Goal: Information Seeking & Learning: Learn about a topic

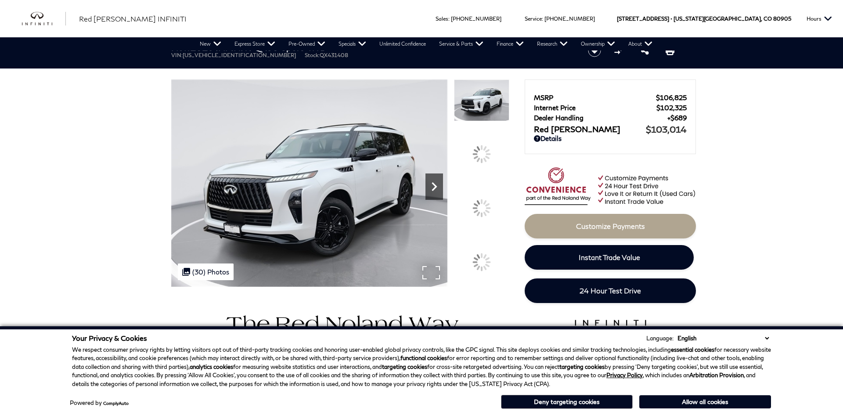
click at [431, 183] on icon "Next" at bounding box center [434, 187] width 18 height 18
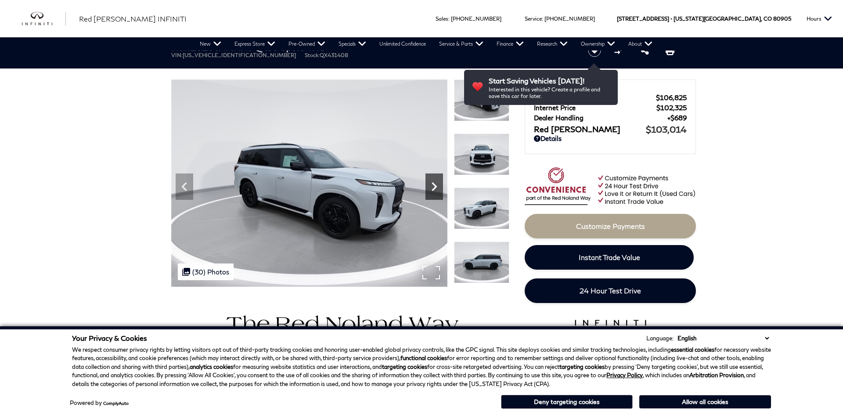
click at [431, 183] on icon "Next" at bounding box center [434, 187] width 18 height 18
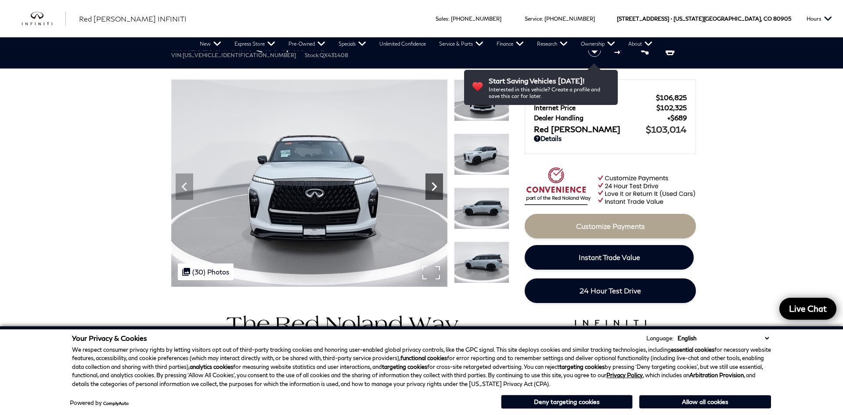
click at [431, 183] on icon "Next" at bounding box center [434, 187] width 18 height 18
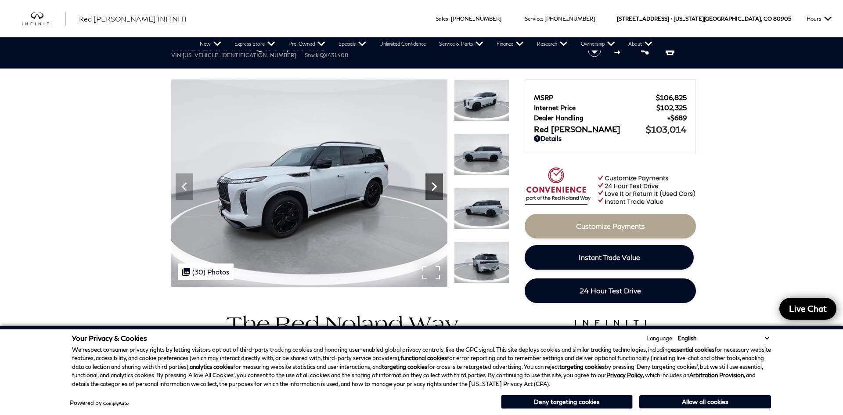
click at [431, 183] on icon "Next" at bounding box center [434, 187] width 18 height 18
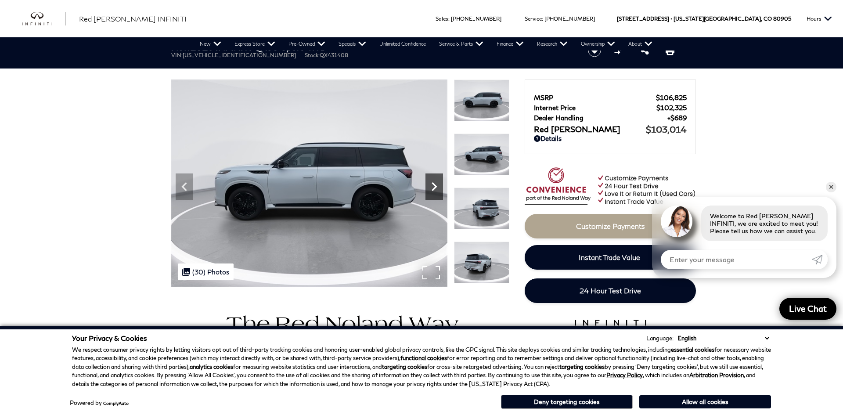
click at [431, 183] on icon "Next" at bounding box center [434, 187] width 18 height 18
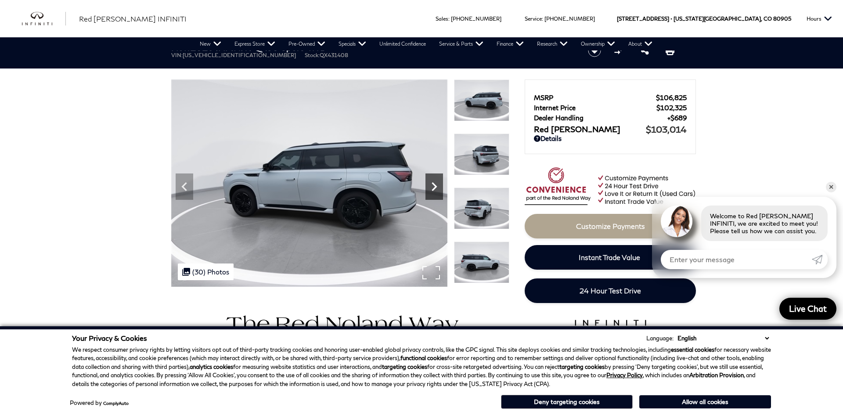
click at [431, 183] on icon "Next" at bounding box center [434, 187] width 18 height 18
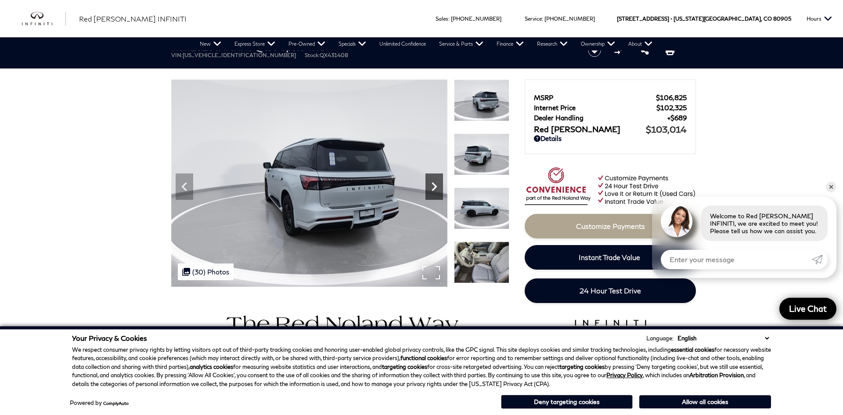
click at [431, 183] on icon "Next" at bounding box center [434, 187] width 18 height 18
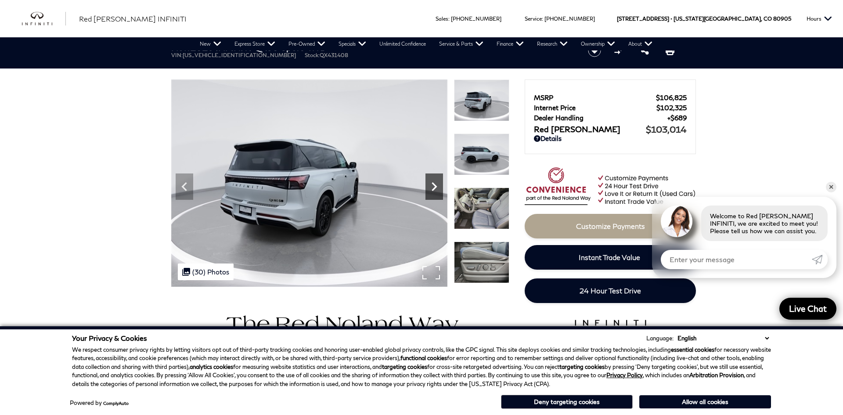
click at [431, 183] on icon "Next" at bounding box center [434, 187] width 18 height 18
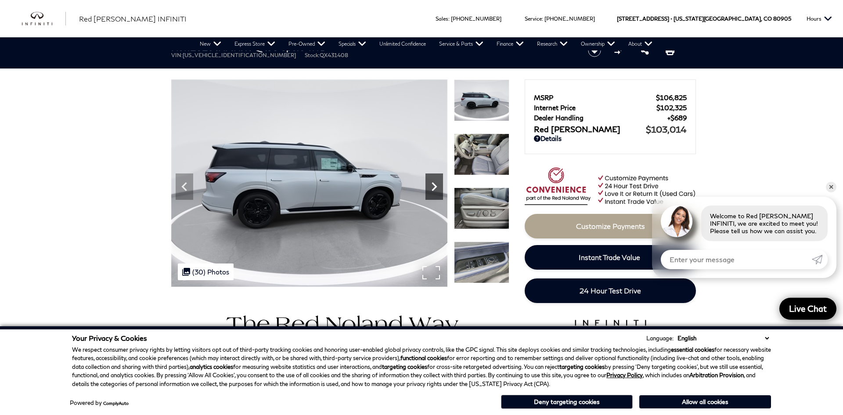
click at [431, 183] on icon "Next" at bounding box center [434, 187] width 18 height 18
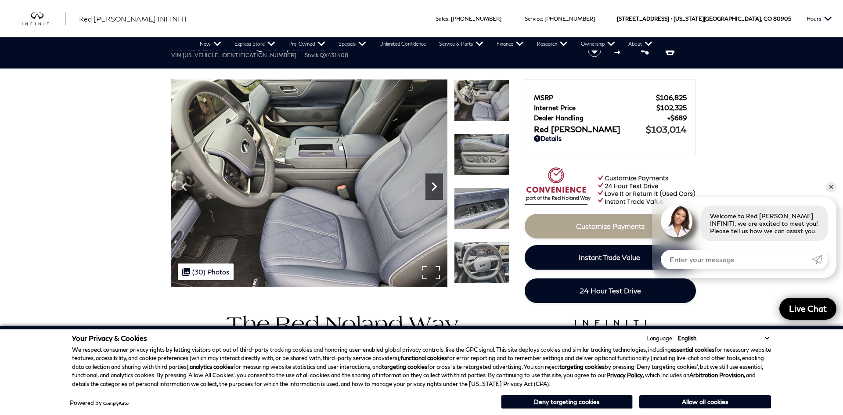
click at [431, 183] on icon "Next" at bounding box center [434, 187] width 18 height 18
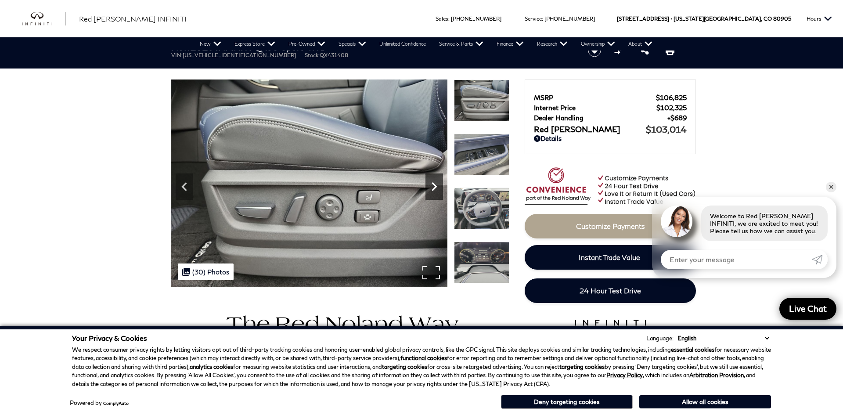
click at [431, 183] on icon "Next" at bounding box center [434, 187] width 18 height 18
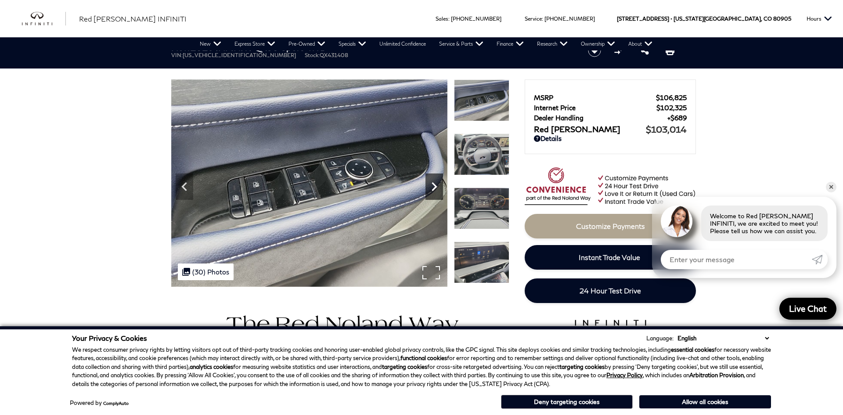
click at [431, 183] on icon "Next" at bounding box center [434, 187] width 18 height 18
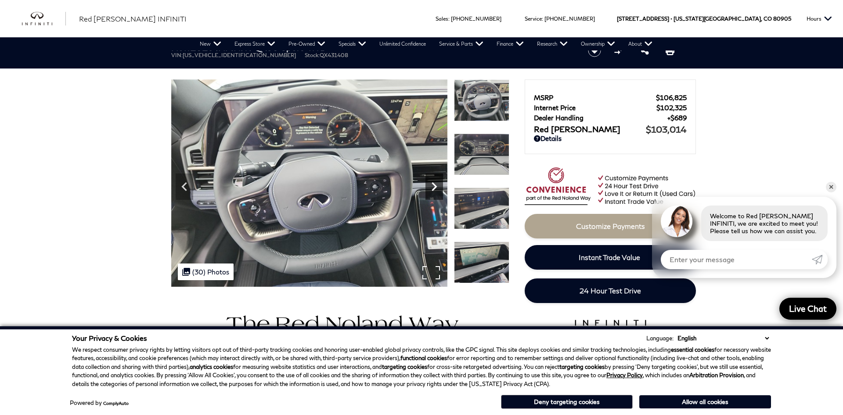
click at [431, 183] on icon "Next" at bounding box center [434, 187] width 18 height 18
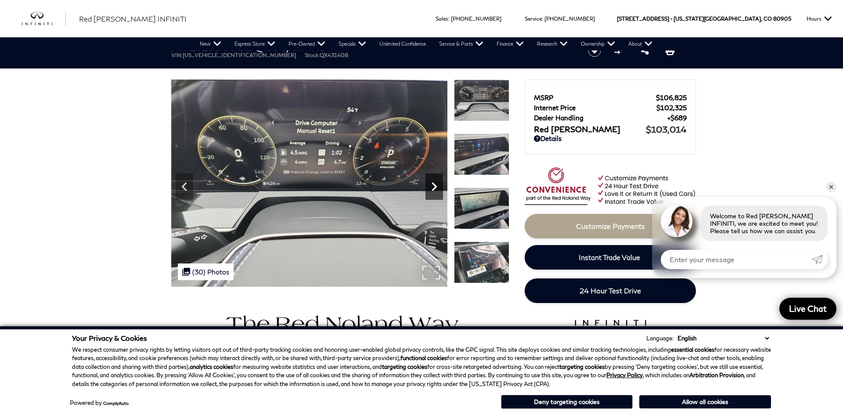
click at [431, 183] on icon "Next" at bounding box center [434, 187] width 18 height 18
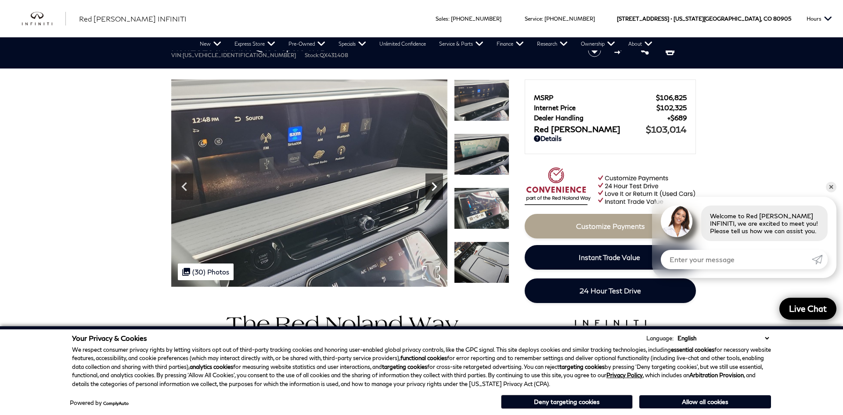
click at [431, 183] on icon "Next" at bounding box center [434, 187] width 18 height 18
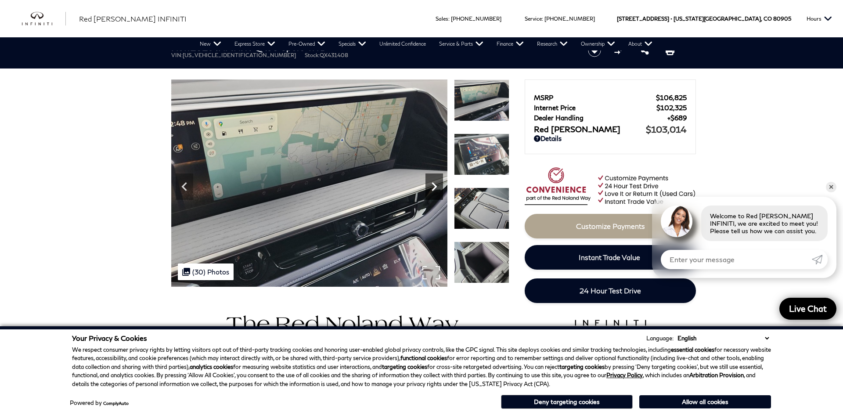
click at [431, 183] on icon "Next" at bounding box center [434, 187] width 18 height 18
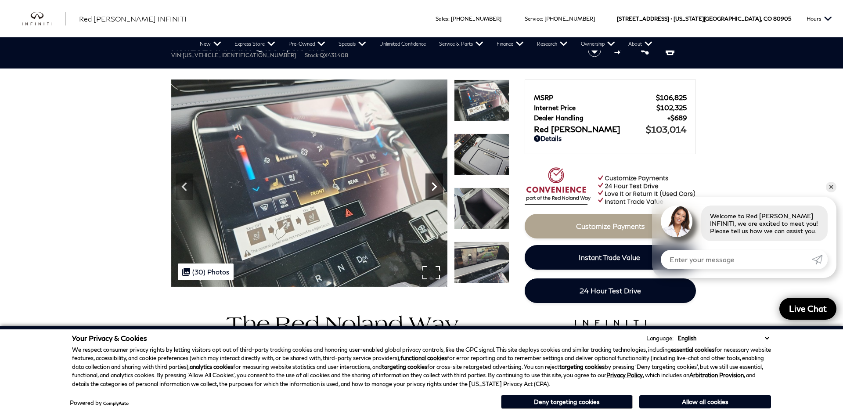
click at [431, 183] on icon "Next" at bounding box center [434, 187] width 18 height 18
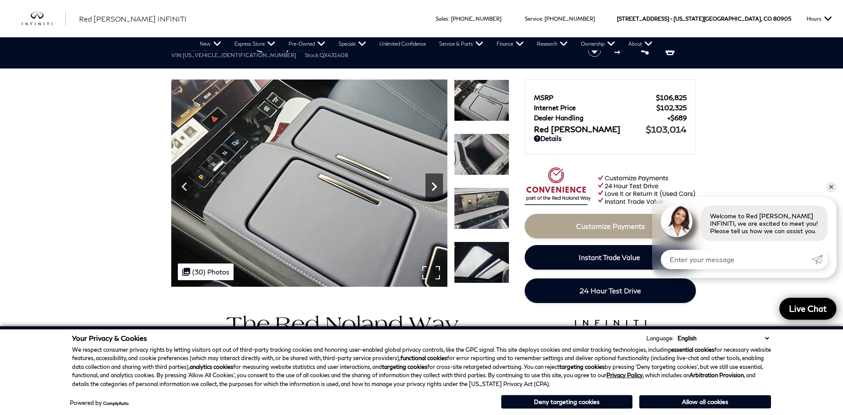
click at [431, 183] on icon "Next" at bounding box center [434, 187] width 18 height 18
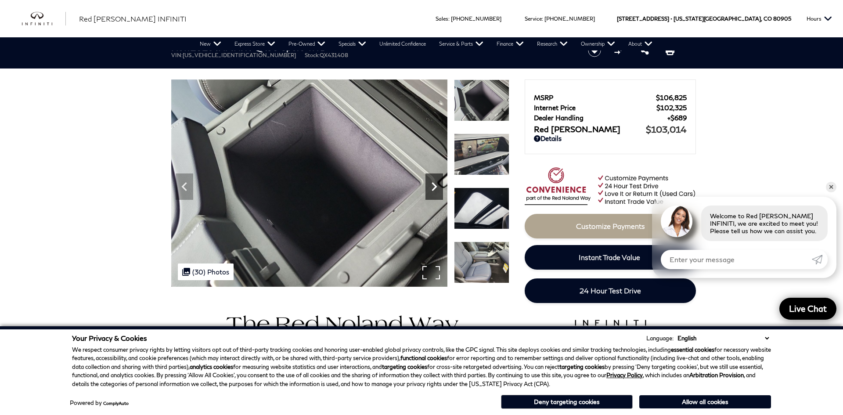
click at [431, 183] on icon "Next" at bounding box center [434, 187] width 18 height 18
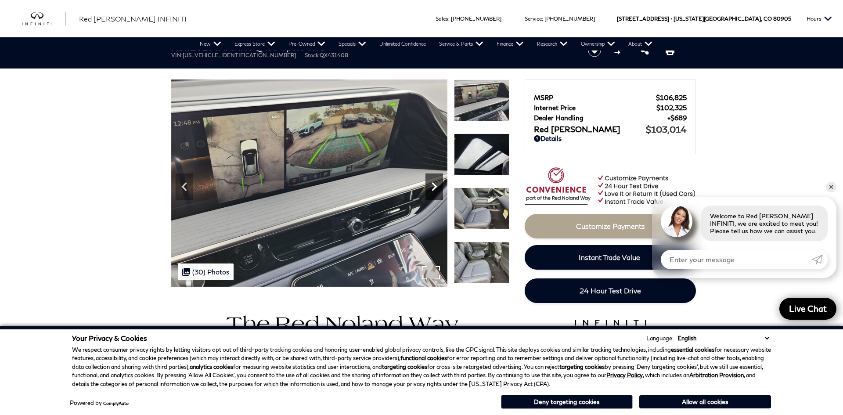
click at [431, 183] on icon "Next" at bounding box center [434, 187] width 18 height 18
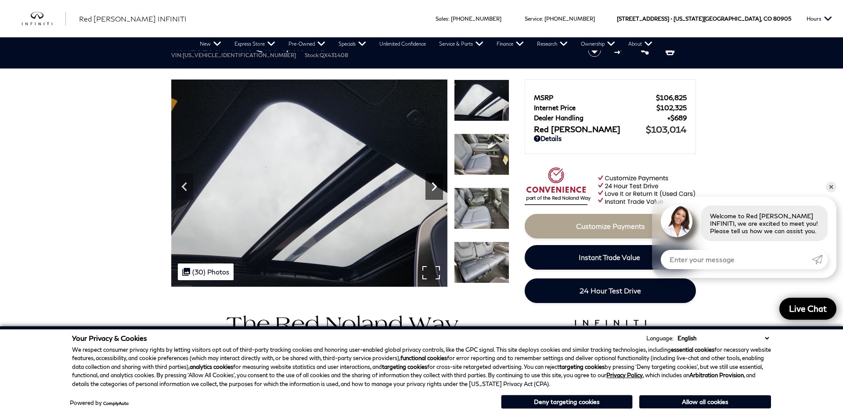
click at [431, 183] on icon "Next" at bounding box center [434, 187] width 18 height 18
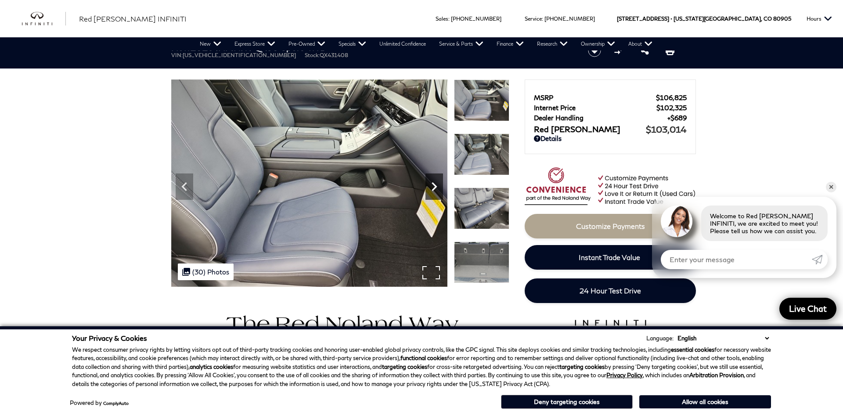
click at [431, 183] on icon "Next" at bounding box center [434, 187] width 18 height 18
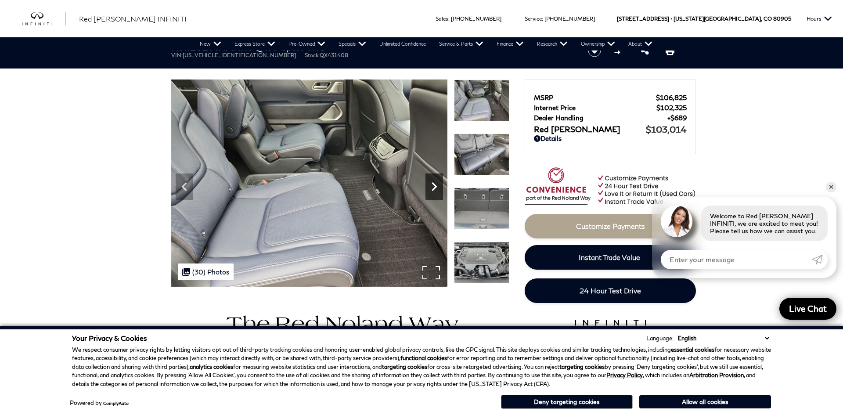
click at [431, 183] on icon "Next" at bounding box center [434, 187] width 18 height 18
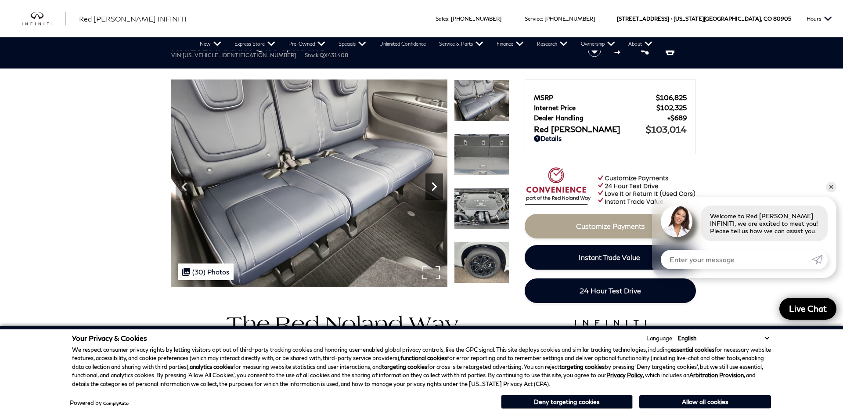
click at [431, 183] on icon "Next" at bounding box center [434, 187] width 18 height 18
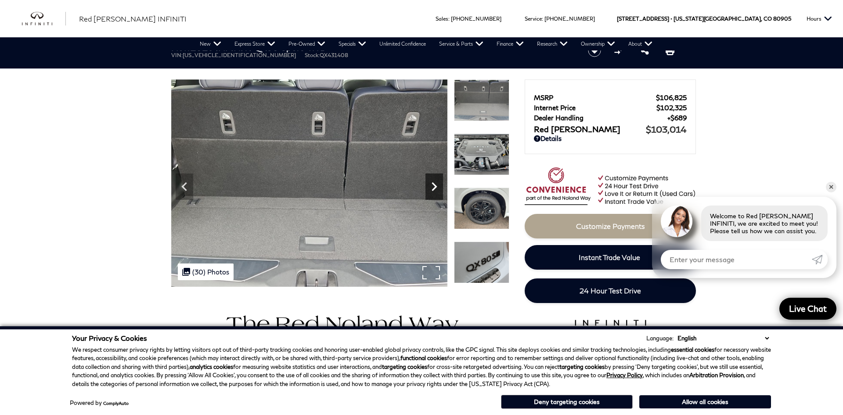
click at [431, 183] on icon "Next" at bounding box center [434, 187] width 18 height 18
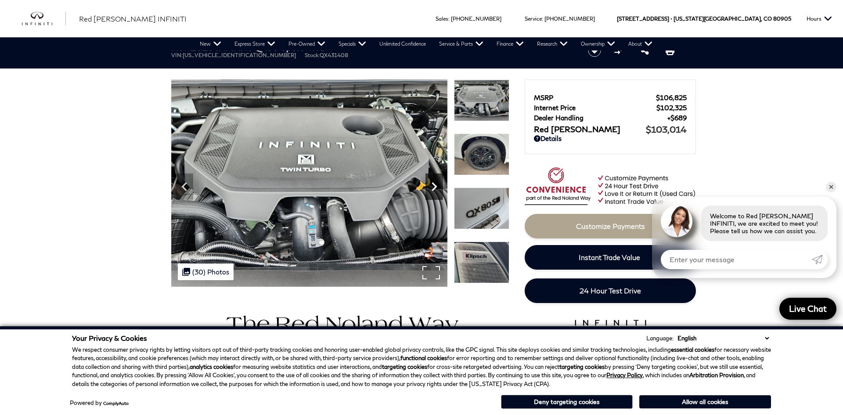
click at [431, 183] on icon "Next" at bounding box center [434, 187] width 18 height 18
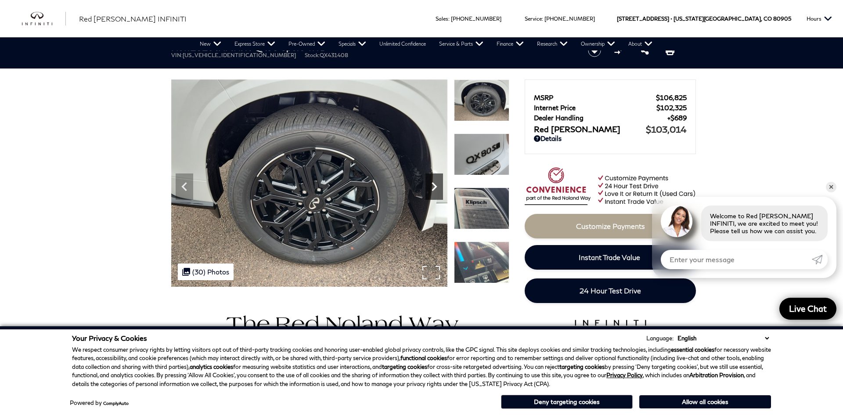
click at [431, 183] on icon "Next" at bounding box center [434, 187] width 18 height 18
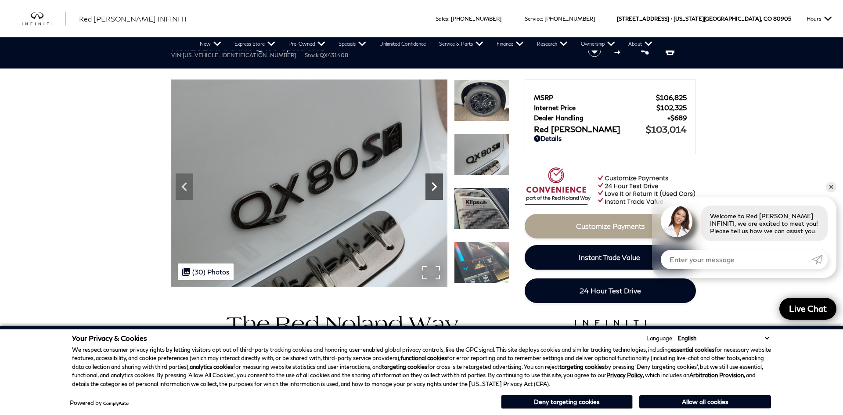
click at [431, 183] on icon "Next" at bounding box center [434, 187] width 18 height 18
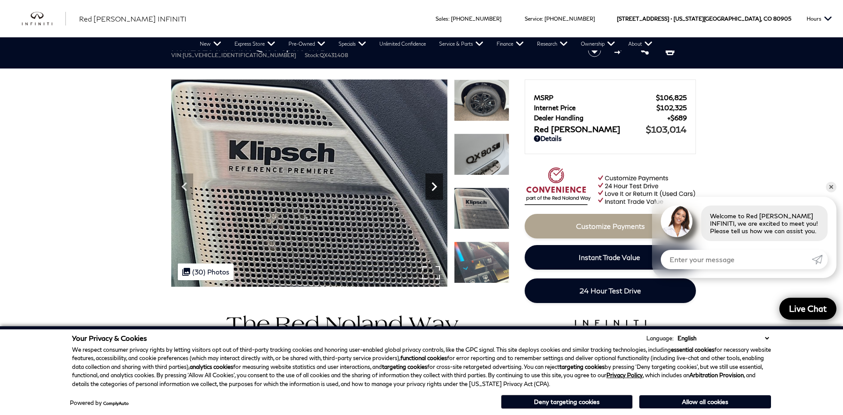
click at [431, 183] on icon "Next" at bounding box center [434, 187] width 18 height 18
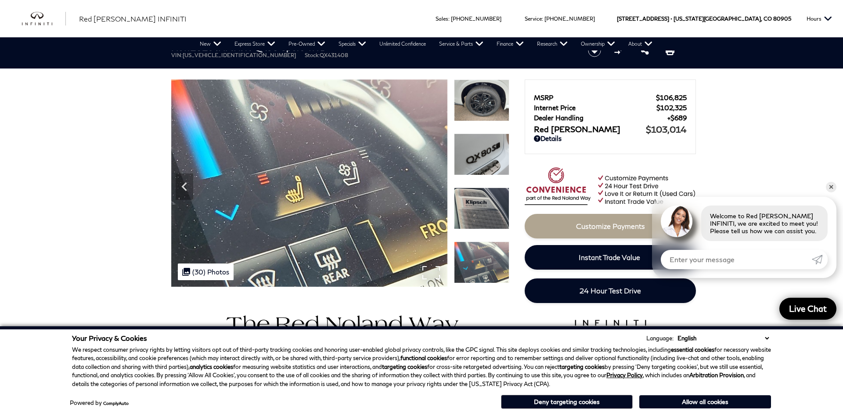
click at [431, 183] on img at bounding box center [309, 182] width 276 height 207
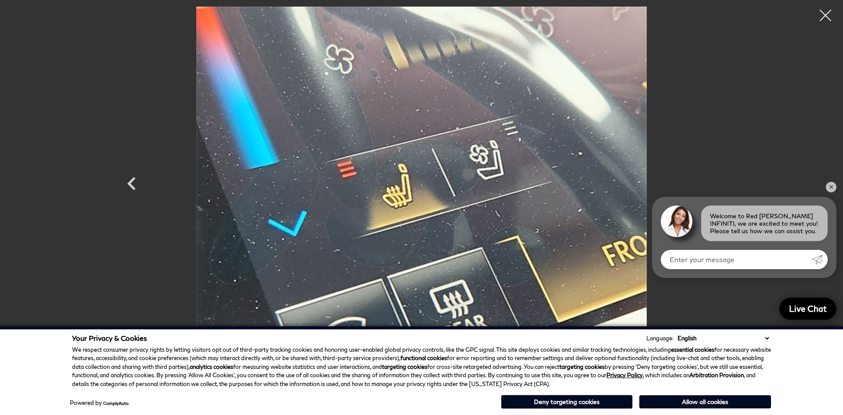
click at [830, 14] on div at bounding box center [825, 15] width 23 height 23
